Goal: Information Seeking & Learning: Learn about a topic

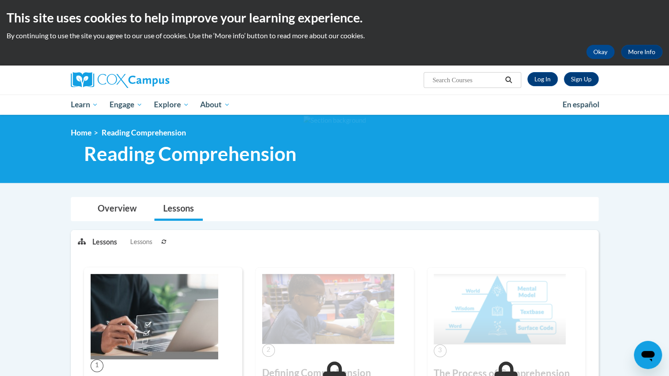
scroll to position [1, 0]
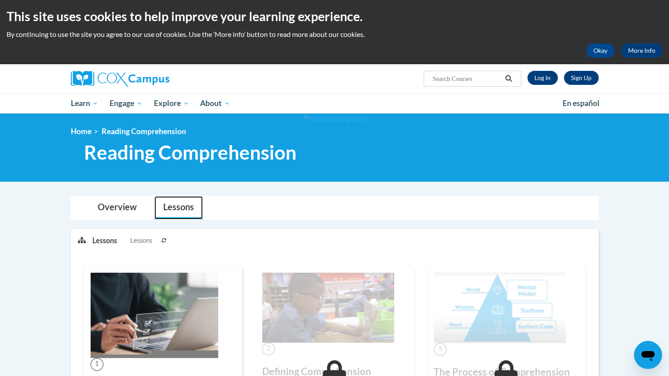
click at [184, 208] on link "Lessons" at bounding box center [178, 207] width 48 height 23
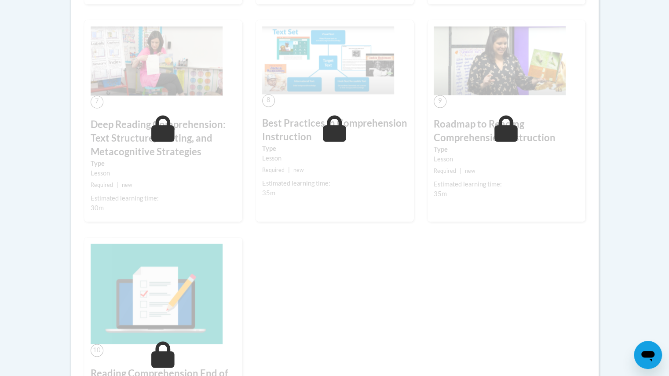
scroll to position [681, 0]
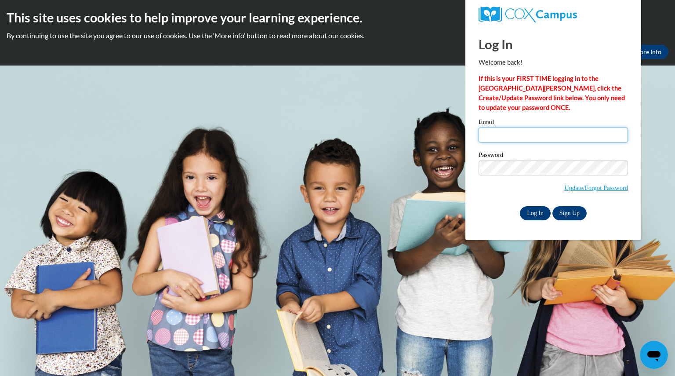
type input "remmelsarah@aasd.k12.wi.us"
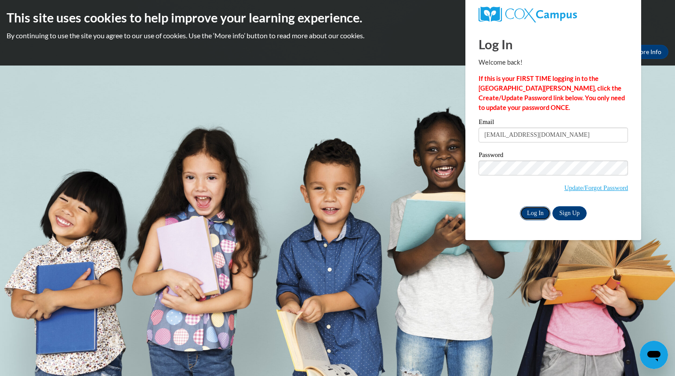
click at [531, 213] on input "Log In" at bounding box center [535, 213] width 31 height 14
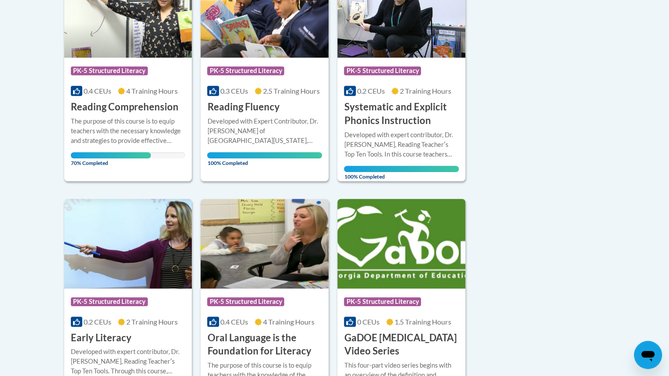
scroll to position [258, 0]
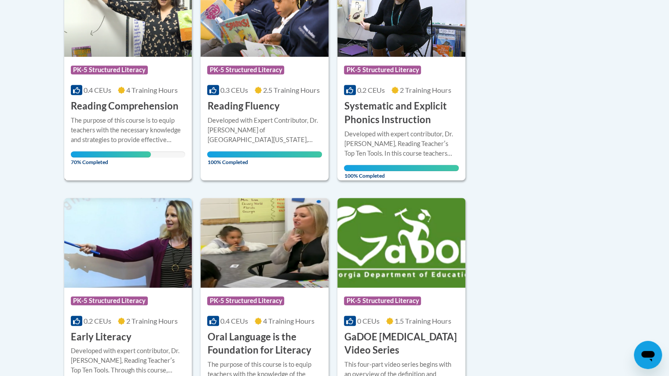
click at [157, 144] on div "The purpose of this course is to equip teachers with the necessary knowledge an…" at bounding box center [128, 130] width 115 height 29
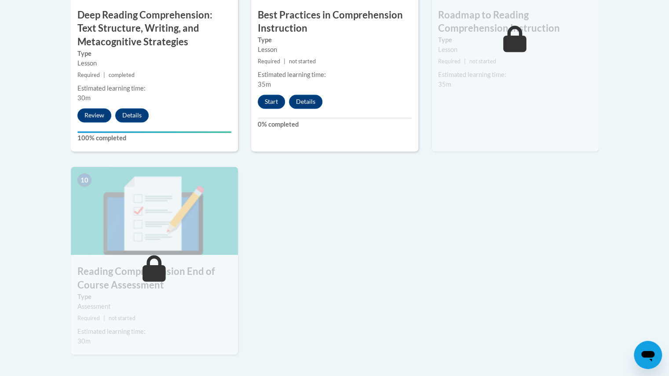
scroll to position [883, 0]
